Goal: Transaction & Acquisition: Purchase product/service

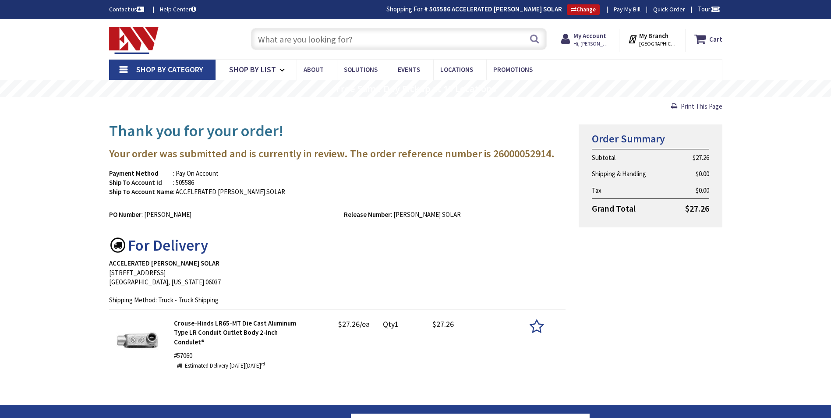
click at [314, 41] on input "text" at bounding box center [399, 39] width 296 height 22
paste input "24 x 24 x 12'' NEMA 4X Steel Electrical Box, IP66 Waterproof & Dustproof, Outdo…"
type input "24 x 24 x 12'' NEMA 4X Steel Electrical Box, IP66 Waterproof & Dustproof, Outdo…"
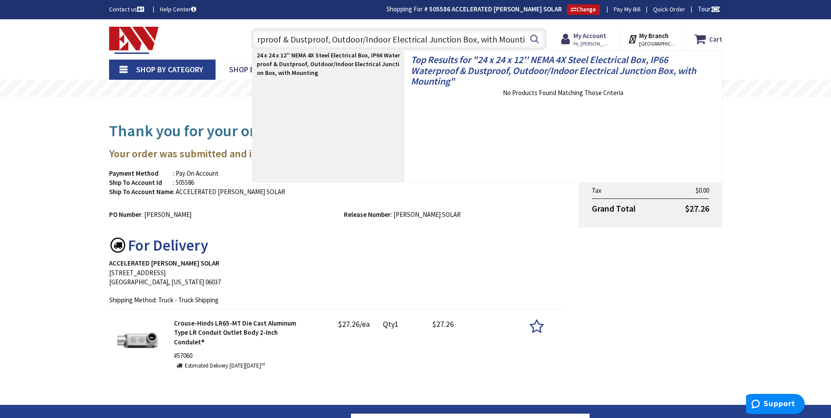
click at [316, 39] on input "24 x 24 x 12'' NEMA 4X Steel Electrical Box, IP66 Waterproof & Dustproof, Outdo…" at bounding box center [399, 39] width 296 height 22
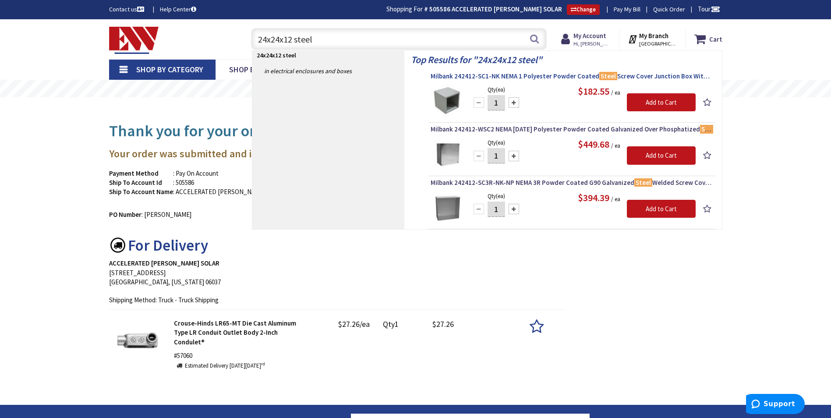
type input "24x24x12 steel"
click at [517, 78] on span "Milbank 242412-SC1-NK NEMA 1 Polyester Powder Coated Steel Screw Cover Junction…" at bounding box center [572, 76] width 282 height 9
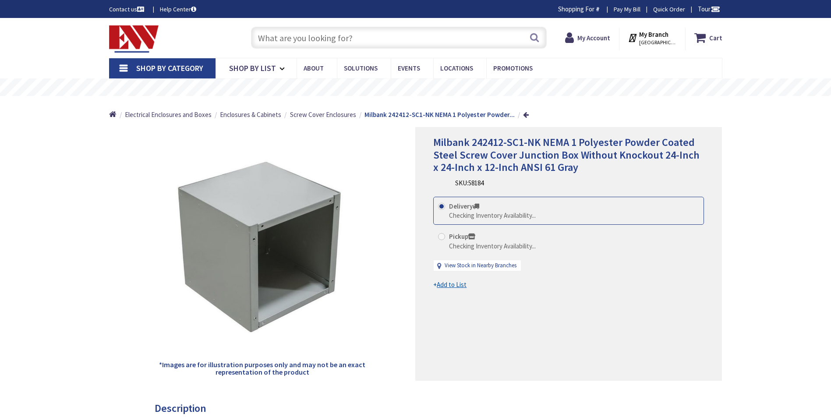
type input "Brandegee Ln, [GEOGRAPHIC_DATA], [GEOGRAPHIC_DATA]"
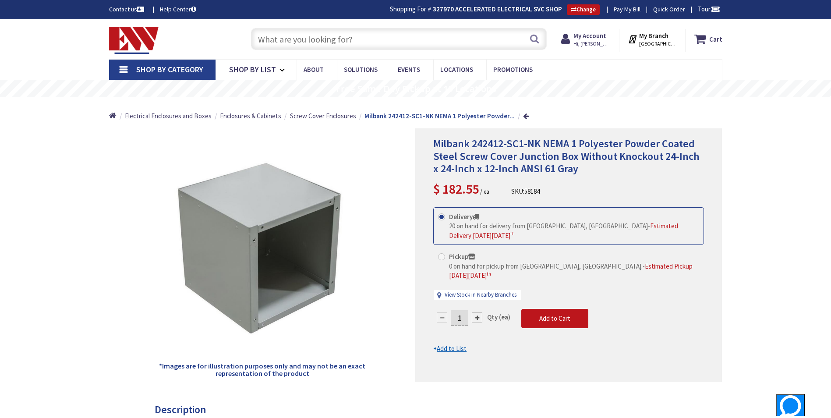
click at [318, 39] on input "text" at bounding box center [399, 39] width 296 height 22
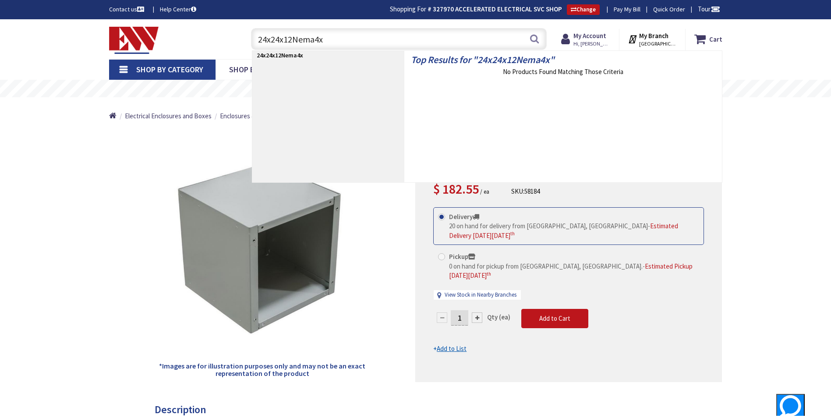
type input "24x24x12 Nema4x"
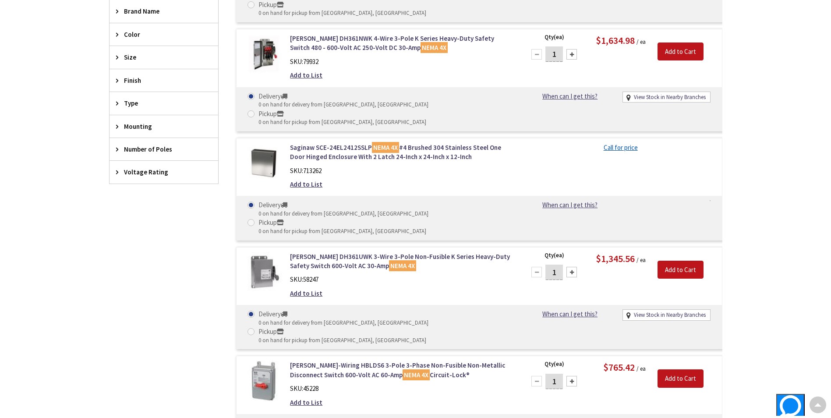
scroll to position [175, 0]
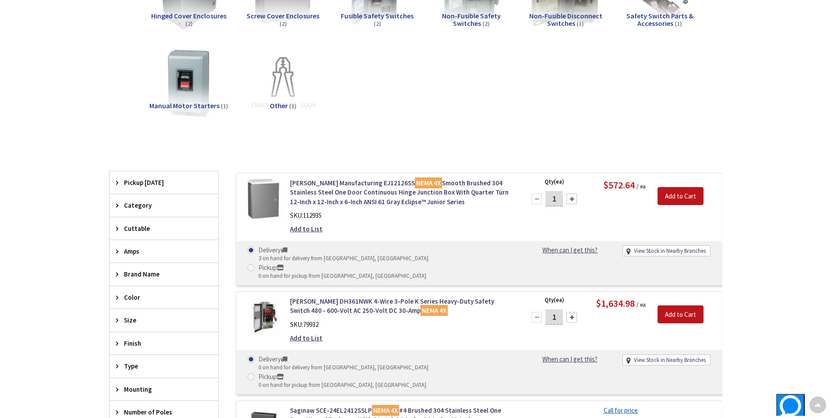
click at [134, 319] on span "Size" at bounding box center [159, 319] width 71 height 9
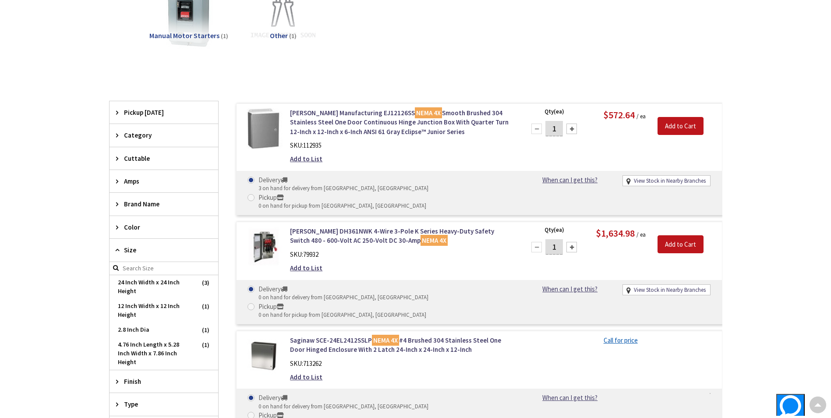
scroll to position [307, 0]
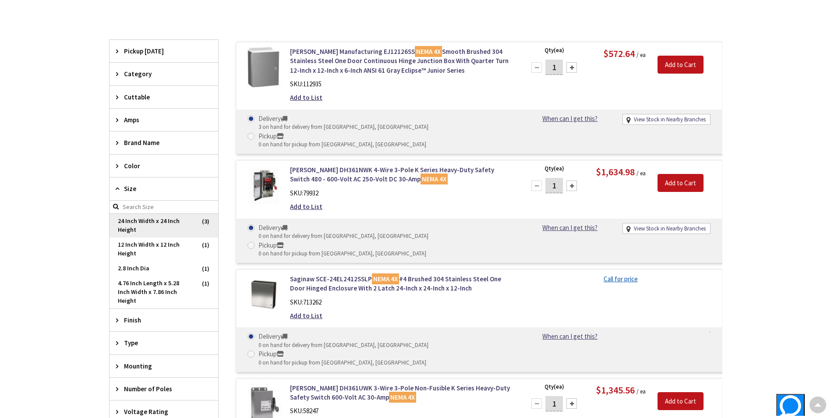
click at [153, 229] on span "24 Inch Width x 24 Inch Height" at bounding box center [163, 226] width 109 height 24
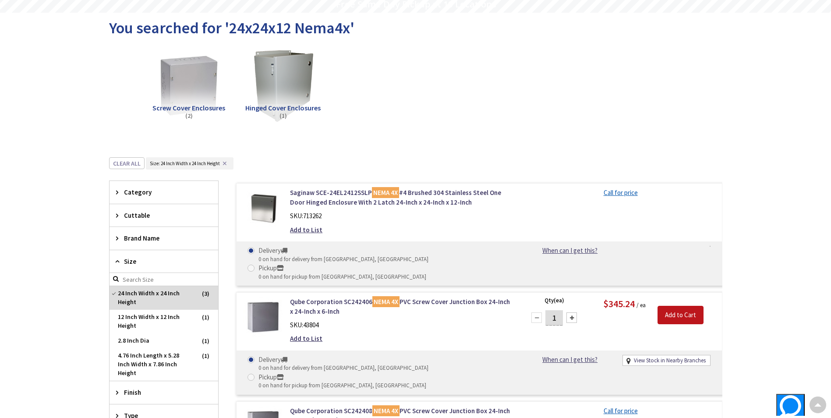
scroll to position [0, 0]
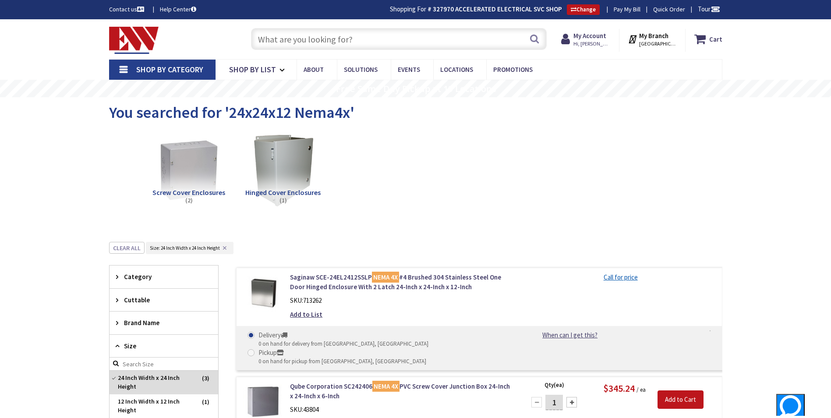
drag, startPoint x: 322, startPoint y: 42, endPoint x: 315, endPoint y: 38, distance: 8.5
click at [321, 41] on input "text" at bounding box center [399, 39] width 296 height 22
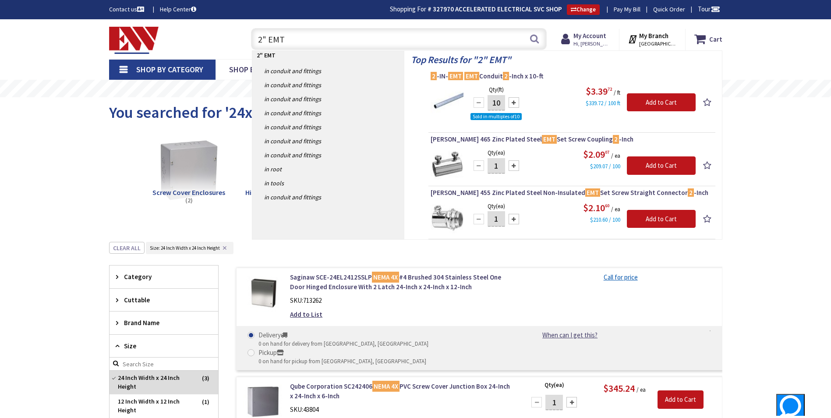
drag, startPoint x: 295, startPoint y: 43, endPoint x: 229, endPoint y: 47, distance: 66.2
click at [229, 47] on div "Toggle Nav 2" EMT 2" EMT Search Cart My Cart Close" at bounding box center [415, 39] width 626 height 29
type input "1"
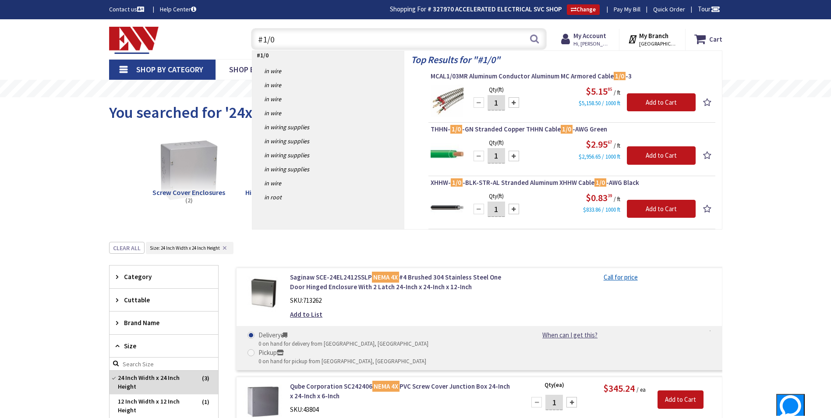
drag, startPoint x: 281, startPoint y: 37, endPoint x: 263, endPoint y: 42, distance: 19.1
click at [263, 42] on input "#1/0" at bounding box center [399, 39] width 296 height 22
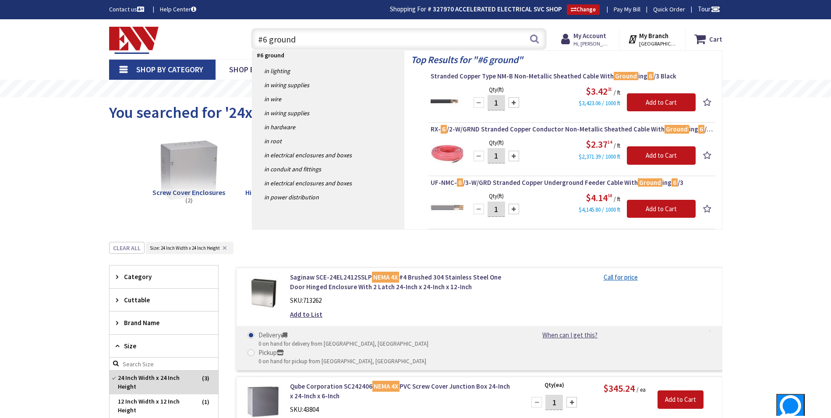
drag, startPoint x: 309, startPoint y: 42, endPoint x: 211, endPoint y: 49, distance: 98.8
click at [211, 49] on div "Toggle Nav #6 ground #6 ground Search Cart My Cart Close You have no items in y…" at bounding box center [415, 39] width 626 height 29
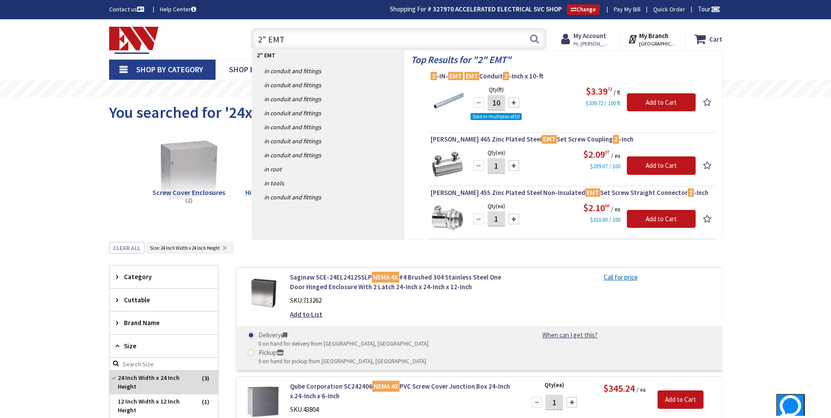
type input "2" EMT"
drag, startPoint x: 600, startPoint y: 33, endPoint x: 581, endPoint y: 49, distance: 24.8
click at [600, 33] on strong "My Account" at bounding box center [589, 36] width 33 height 8
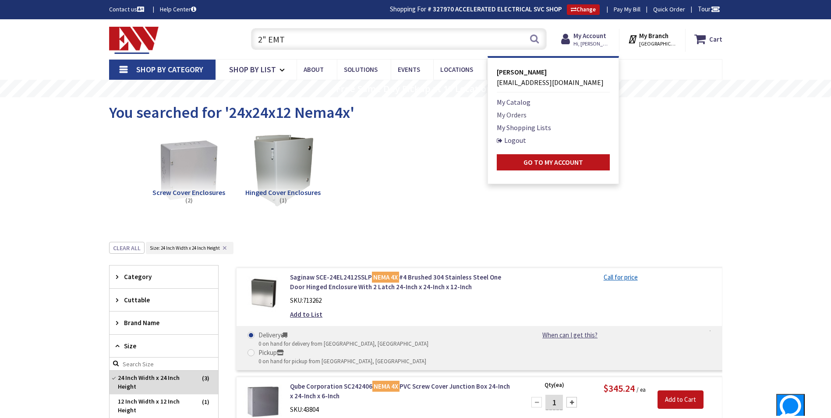
click at [518, 115] on link "My Orders" at bounding box center [512, 114] width 30 height 11
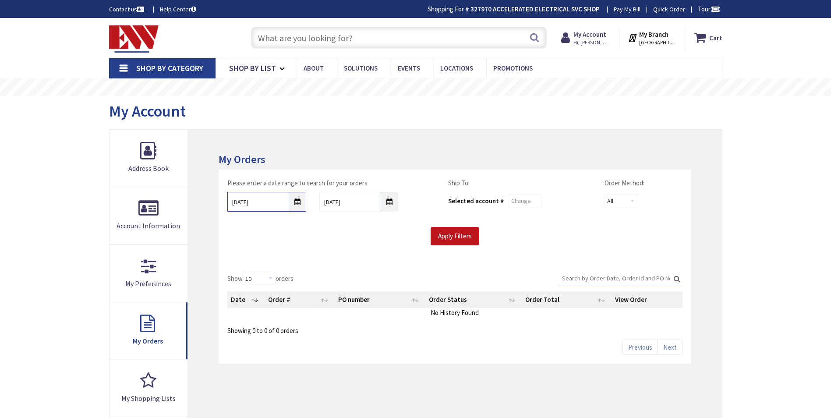
click at [291, 206] on input "8/27/2025" at bounding box center [266, 202] width 79 height 20
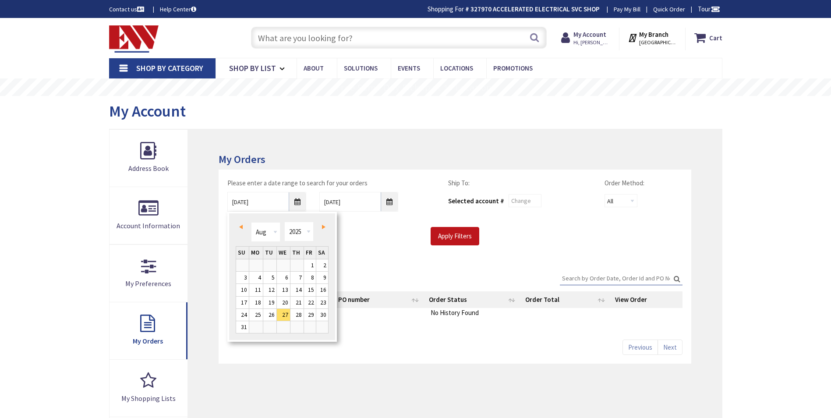
click at [234, 225] on div "Prev Next Jan Feb Mar Apr May Jun Jul Aug Sep Oct Nov Dec 1980 1981 1982 1983 1…" at bounding box center [281, 277] width 109 height 130
click at [237, 227] on link "Prev" at bounding box center [242, 227] width 12 height 12
click at [301, 265] on link "1" at bounding box center [296, 265] width 13 height 12
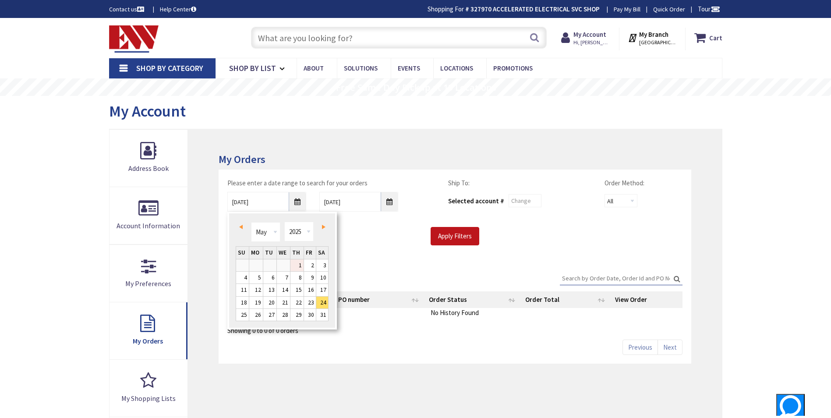
type input "05/01/2025"
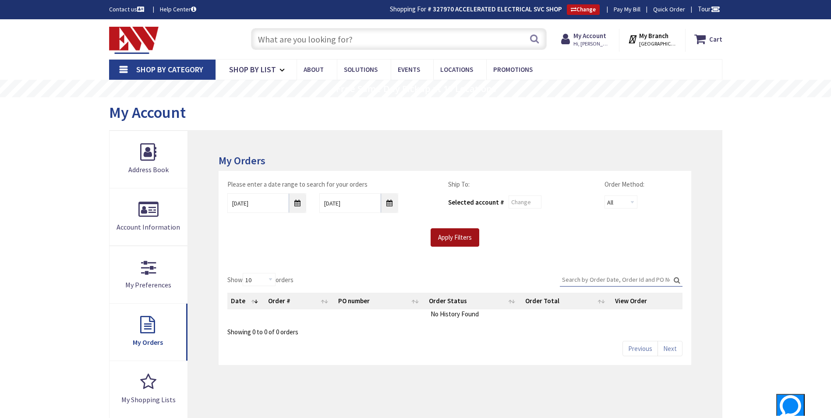
click at [473, 235] on input "Apply Filters" at bounding box center [455, 237] width 49 height 18
click at [590, 284] on input "Search:" at bounding box center [621, 279] width 123 height 13
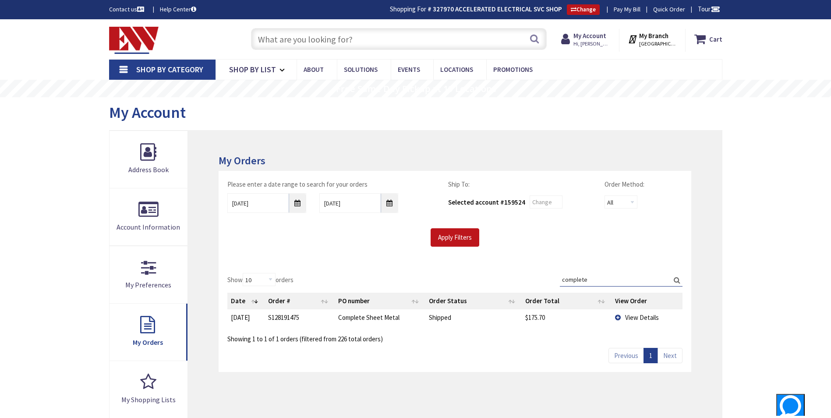
click at [590, 285] on input "complete" at bounding box center [621, 279] width 123 height 13
type input "complete"
click at [628, 320] on span "View Details" at bounding box center [642, 317] width 34 height 8
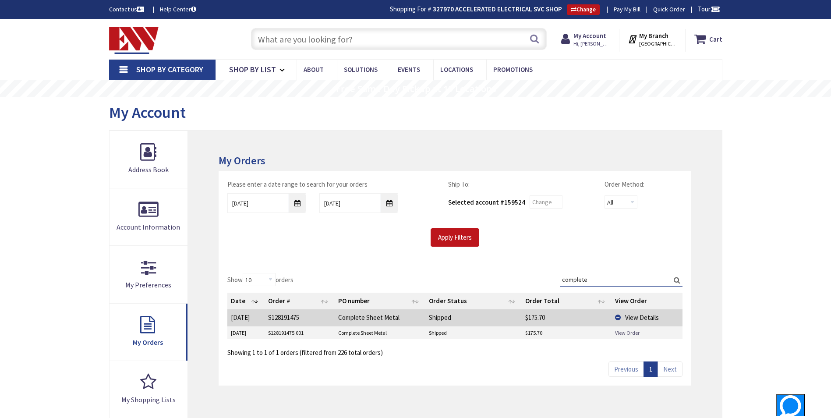
click at [624, 332] on link "View Order" at bounding box center [627, 332] width 25 height 7
click at [399, 39] on input "text" at bounding box center [399, 39] width 296 height 22
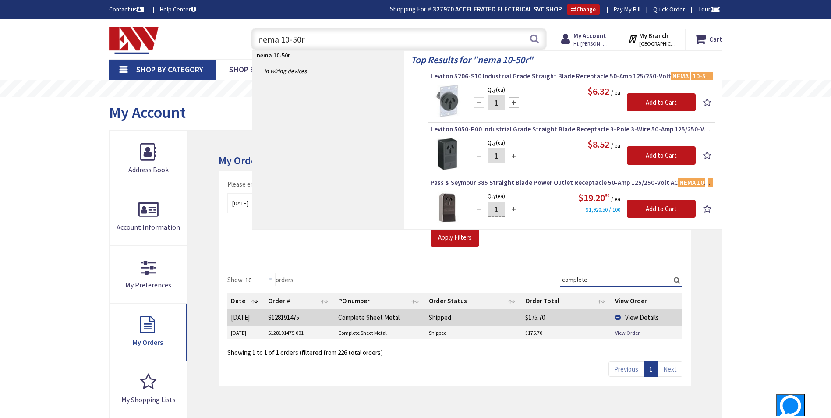
click at [398, 39] on input "nema 10-50r" at bounding box center [399, 39] width 296 height 22
click at [398, 36] on input "nema 10-50r" at bounding box center [399, 39] width 296 height 22
type input "n"
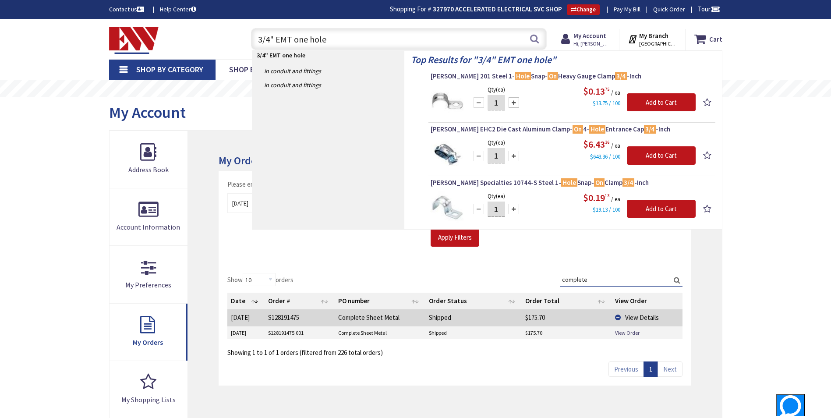
drag, startPoint x: 344, startPoint y: 48, endPoint x: 142, endPoint y: 95, distance: 206.8
click at [143, 95] on div "Skip to Content Toggle Nav 3/4" EMT one hole 3/4" EMT one hole Search Cart My C…" at bounding box center [415, 385] width 831 height 732
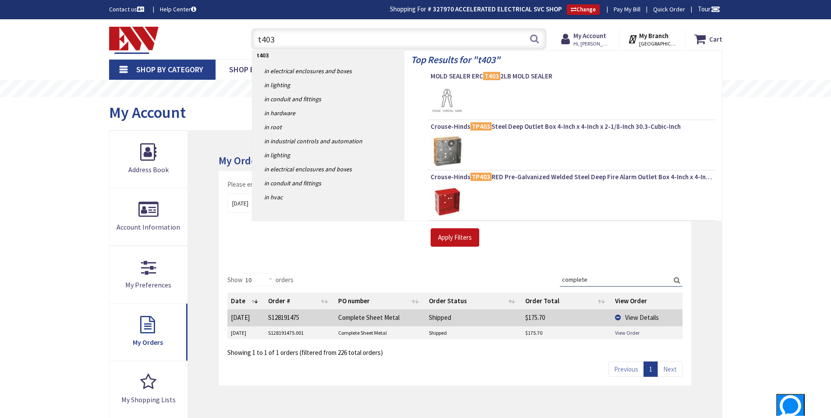
click at [261, 43] on input "t403" at bounding box center [399, 39] width 296 height 22
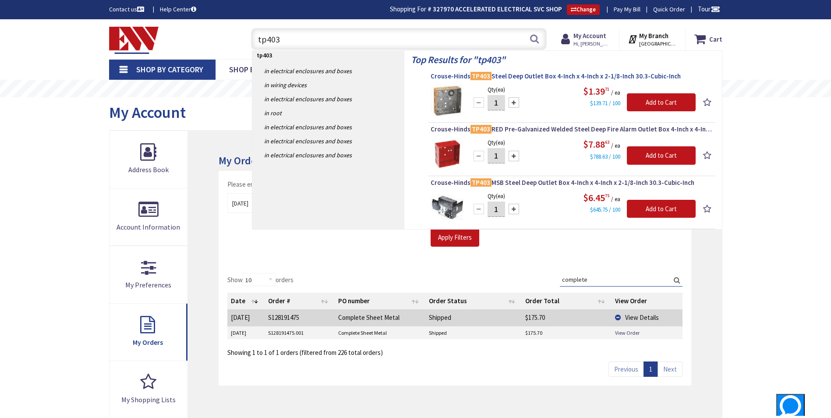
type input "tp403"
click at [502, 78] on span "Crouse-Hinds TP403 Steel Deep Outlet Box 4-Inch x 4-Inch x 2-1/8-Inch 30.3-Cubi…" at bounding box center [572, 76] width 282 height 9
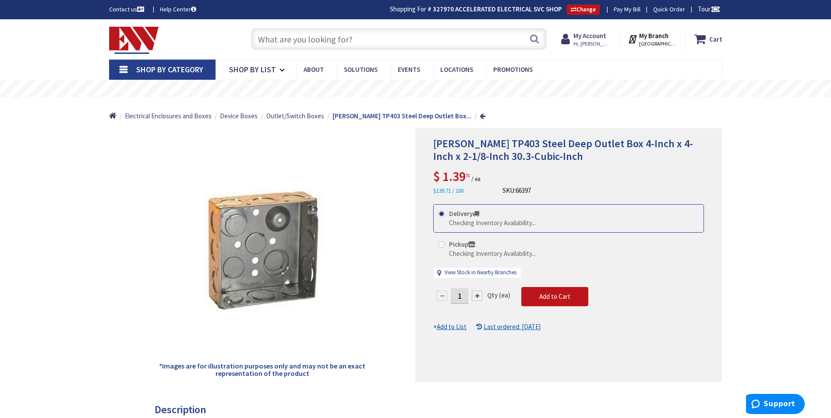
drag, startPoint x: 465, startPoint y: 296, endPoint x: 451, endPoint y: 299, distance: 14.3
click at [453, 301] on input "1" at bounding box center [460, 295] width 18 height 15
type input "25"
click at [535, 305] on form "This product is Discontinued Delivery Checking Inventory Availability... Pickup…" at bounding box center [568, 267] width 271 height 127
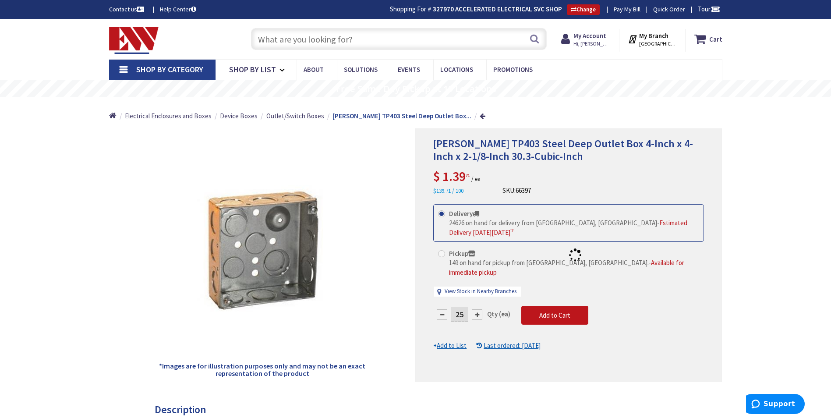
click at [554, 305] on div at bounding box center [569, 255] width 306 height 253
click at [559, 309] on div at bounding box center [569, 255] width 306 height 253
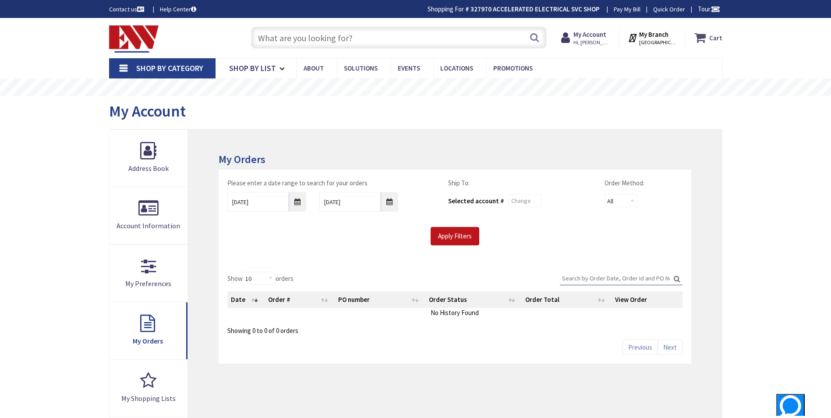
click at [711, 33] on strong "Cart" at bounding box center [715, 38] width 13 height 16
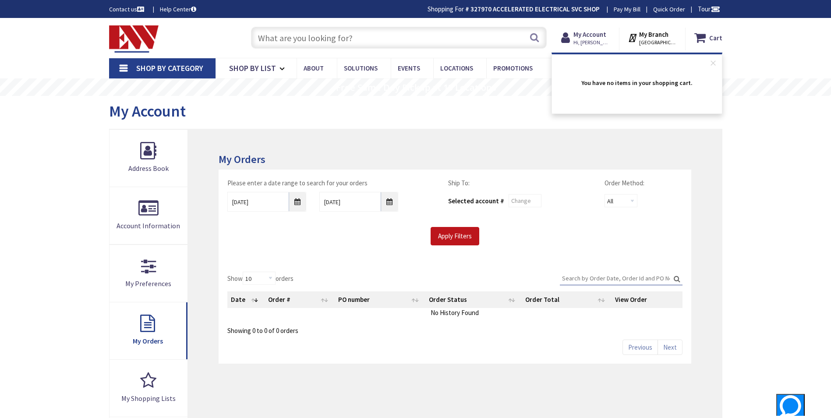
click at [368, 39] on input "text" at bounding box center [399, 38] width 296 height 22
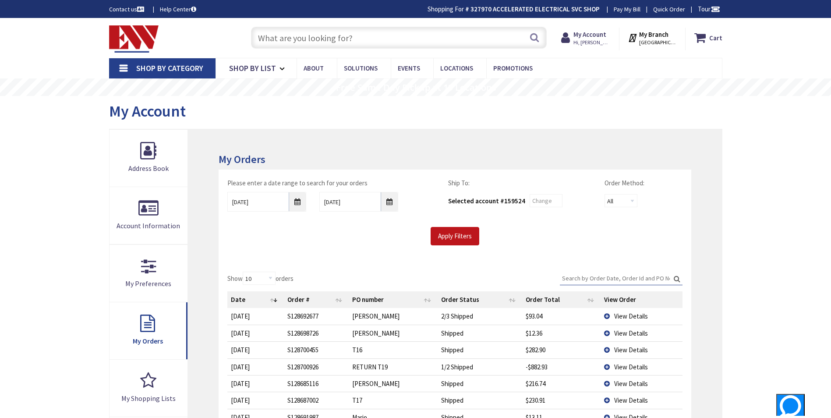
click at [365, 35] on input "text" at bounding box center [399, 38] width 296 height 22
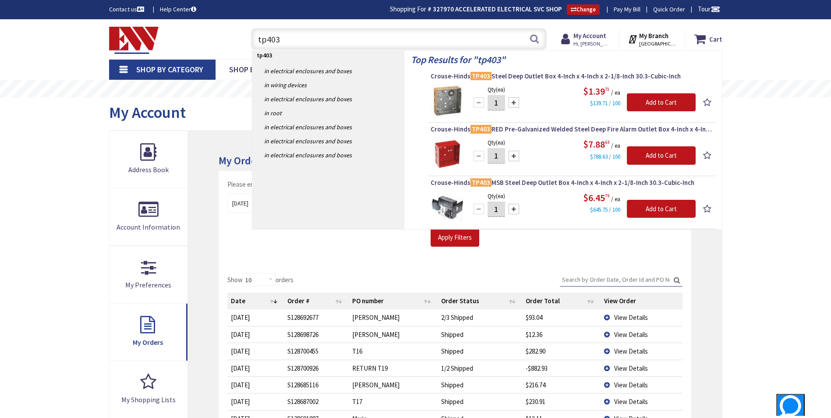
type input "tp403"
click at [499, 105] on input "1" at bounding box center [496, 102] width 18 height 15
type input "25"
click at [638, 99] on input "Add to Cart" at bounding box center [661, 102] width 69 height 18
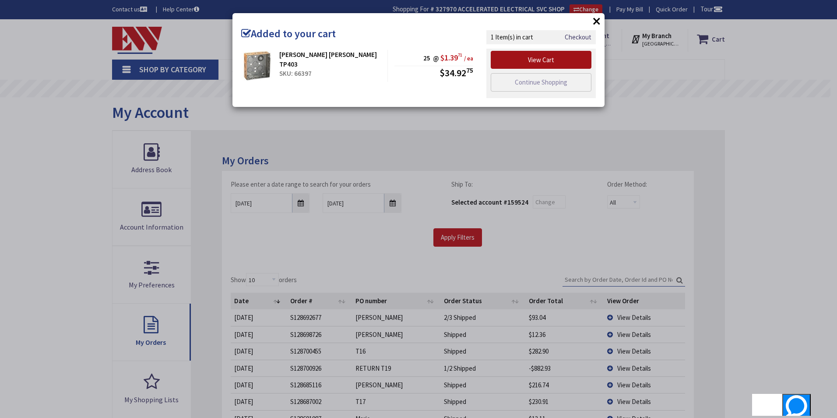
click at [547, 63] on link "View Cart" at bounding box center [541, 60] width 101 height 18
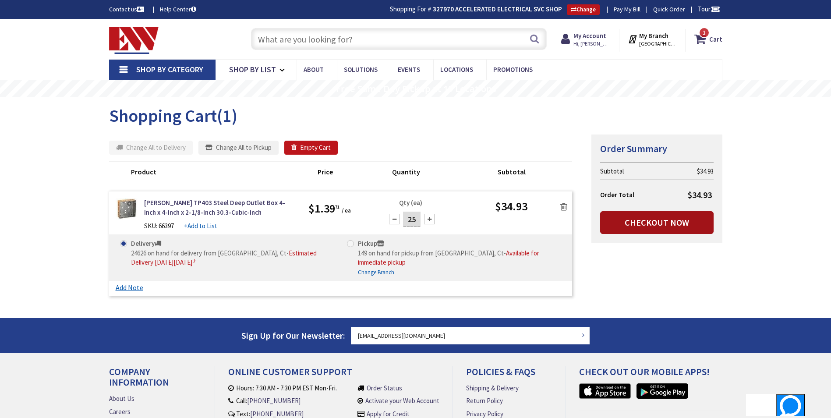
click at [644, 215] on link "Checkout Now" at bounding box center [656, 222] width 113 height 23
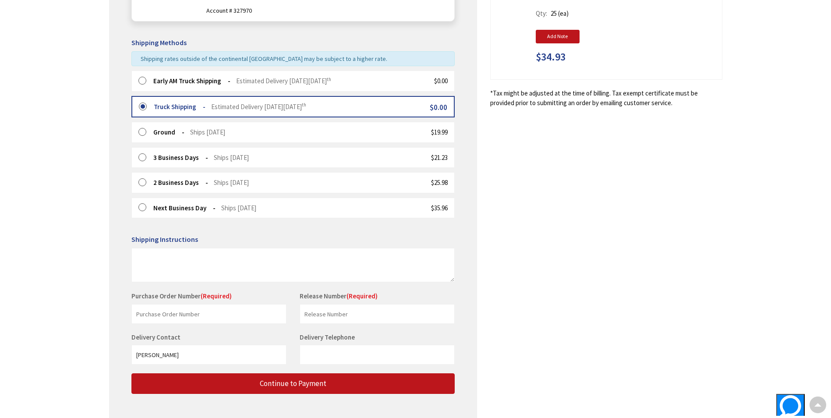
scroll to position [188, 0]
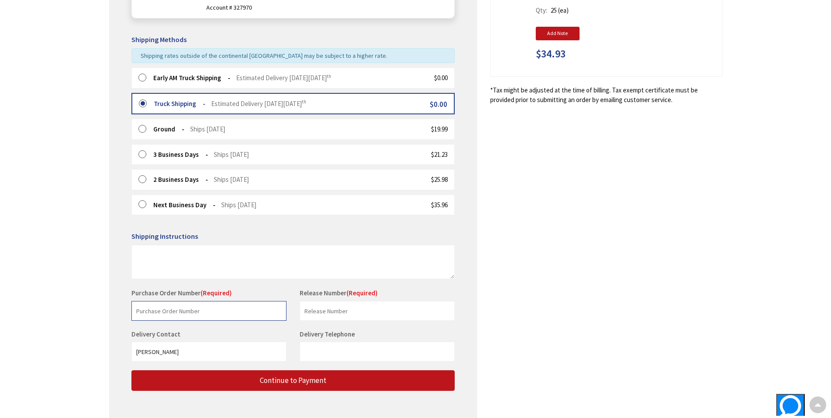
click at [215, 307] on input "text" at bounding box center [208, 311] width 155 height 20
type input "stock"
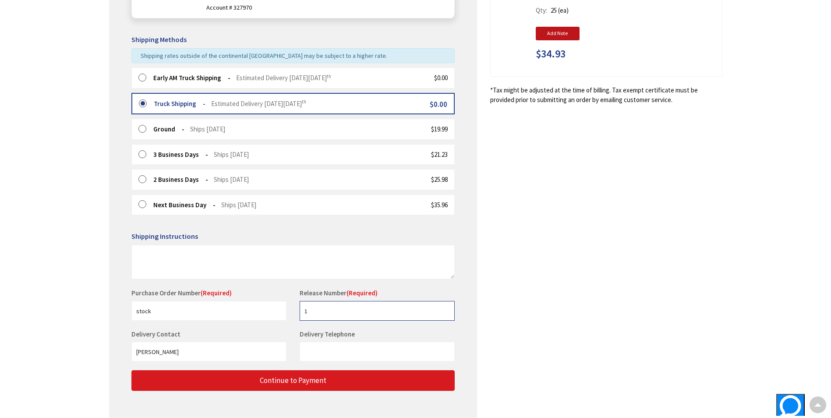
type input "1"
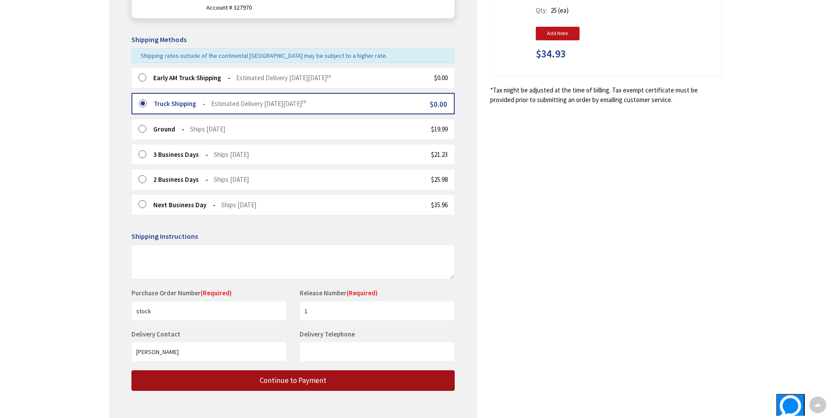
click at [287, 375] on span "Continue to Payment" at bounding box center [293, 380] width 67 height 10
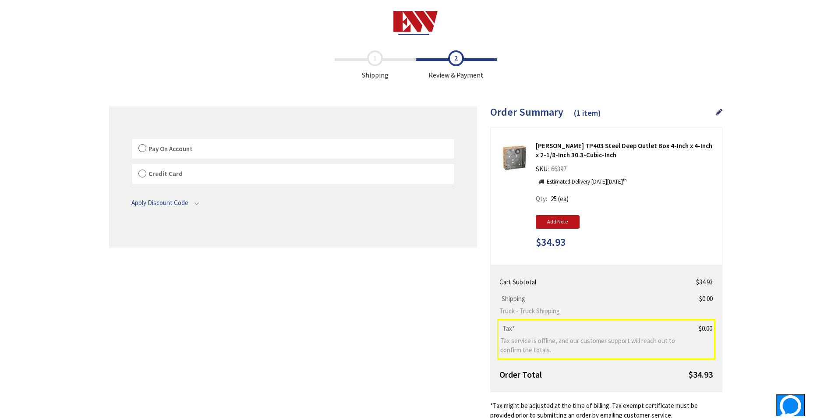
click at [260, 153] on label "Pay On Account" at bounding box center [293, 149] width 322 height 20
click at [132, 141] on input "Pay On Account" at bounding box center [132, 141] width 0 height 0
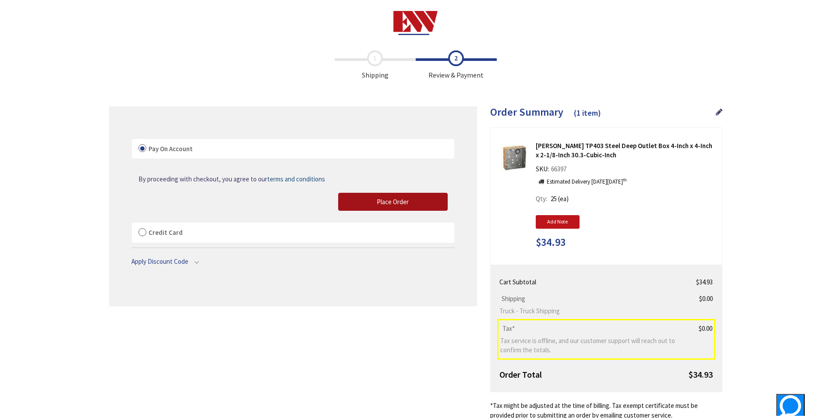
click at [384, 202] on span "Place Order" at bounding box center [393, 202] width 32 height 8
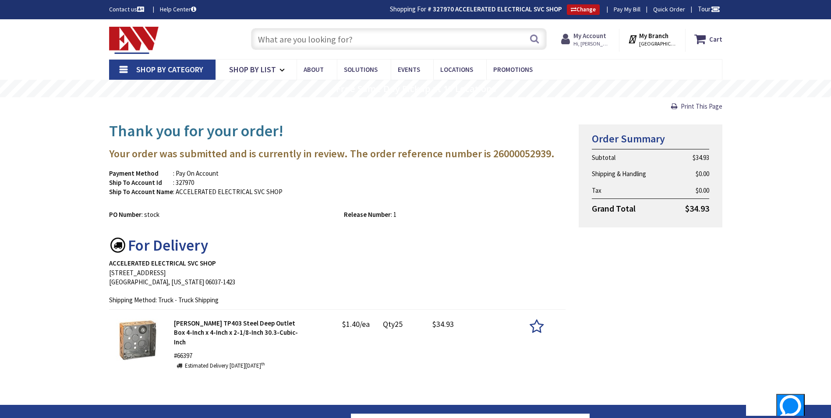
click at [582, 34] on strong "My Account" at bounding box center [589, 36] width 33 height 8
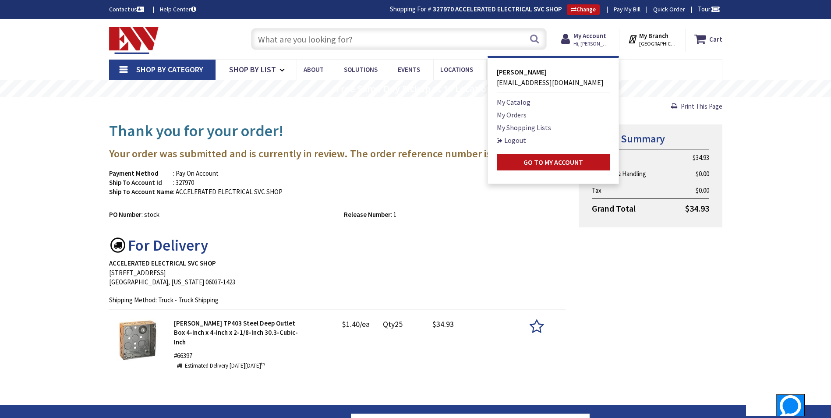
click at [509, 116] on link "My Orders" at bounding box center [512, 114] width 30 height 11
